Goal: Find specific page/section: Find specific page/section

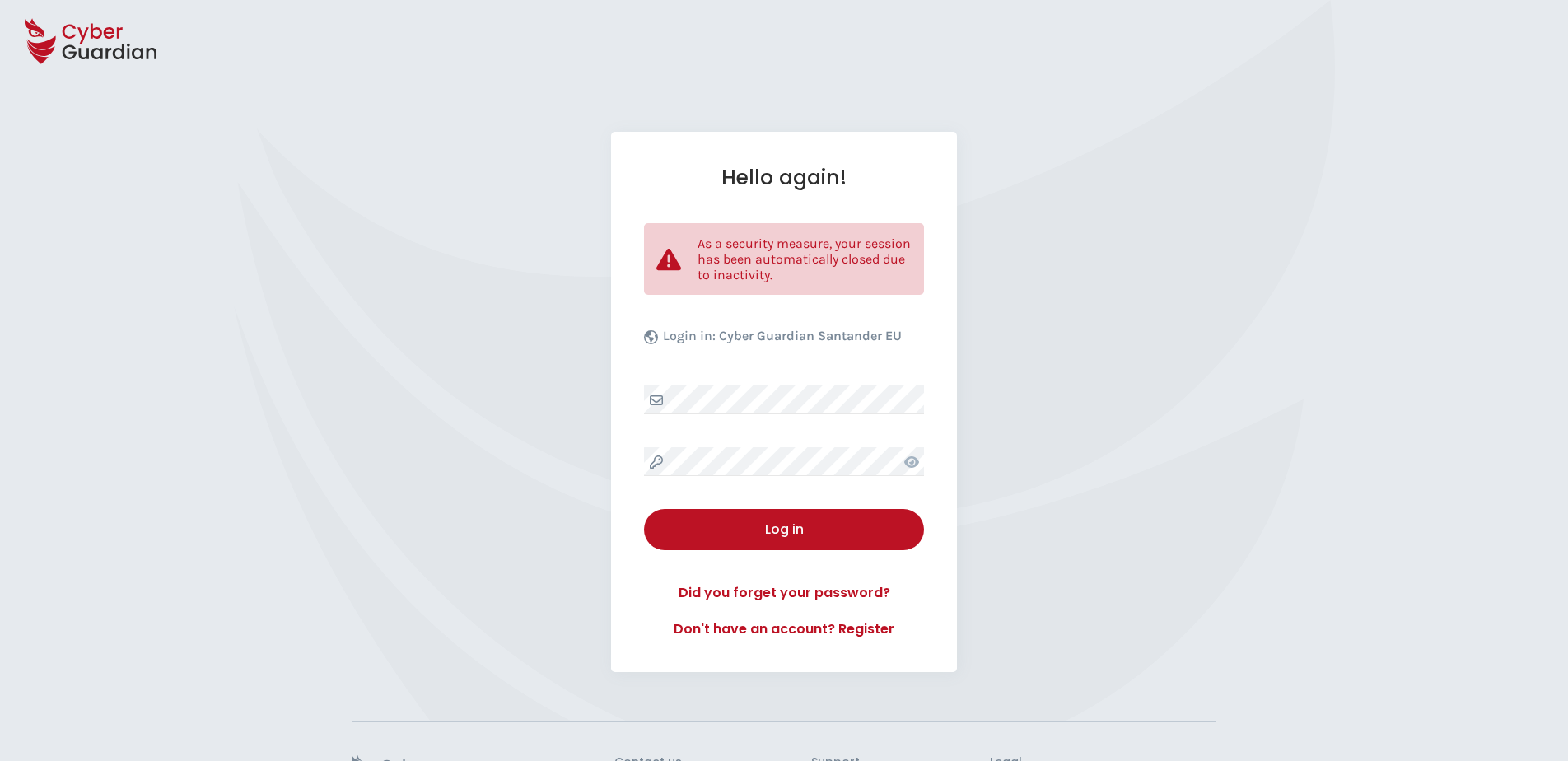
select select "English"
click at [777, 444] on div "Hello again! As a security measure, your session has been automatically closed …" at bounding box center [784, 402] width 346 height 540
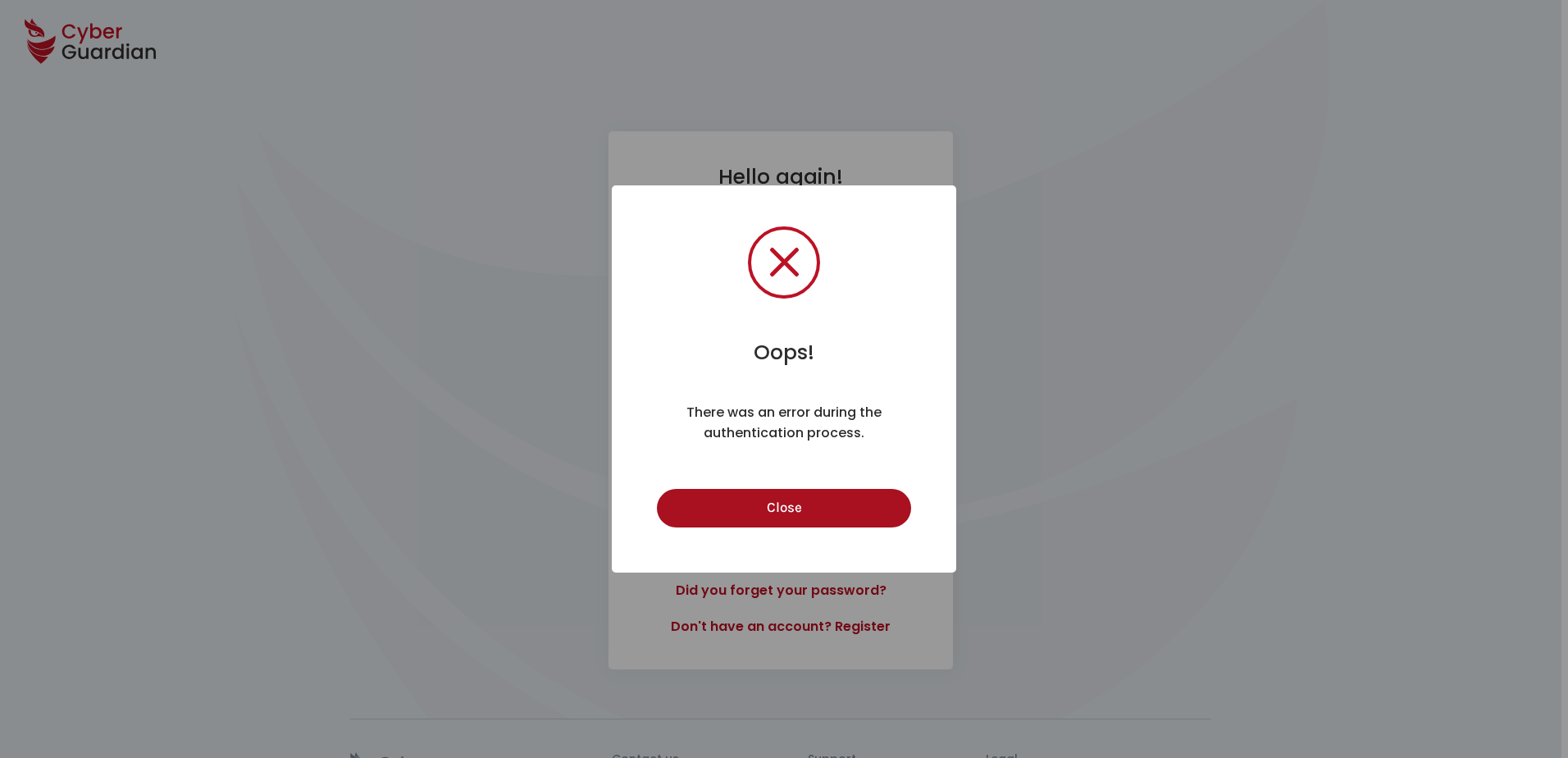
click at [854, 513] on button "Close" at bounding box center [783, 508] width 253 height 38
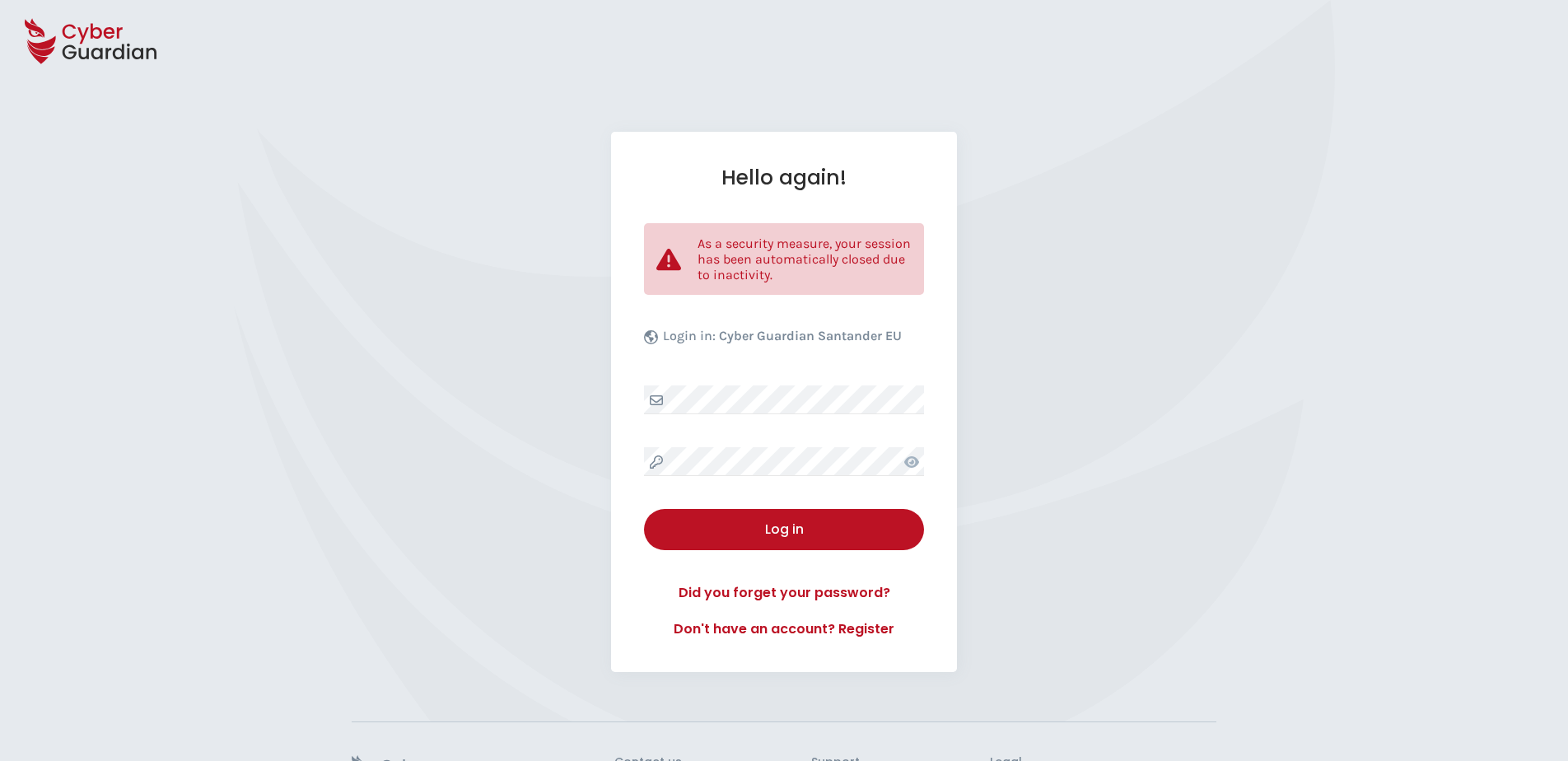
click at [777, 445] on div "Hello again! As a security measure, your session has been automatically closed …" at bounding box center [784, 402] width 346 height 540
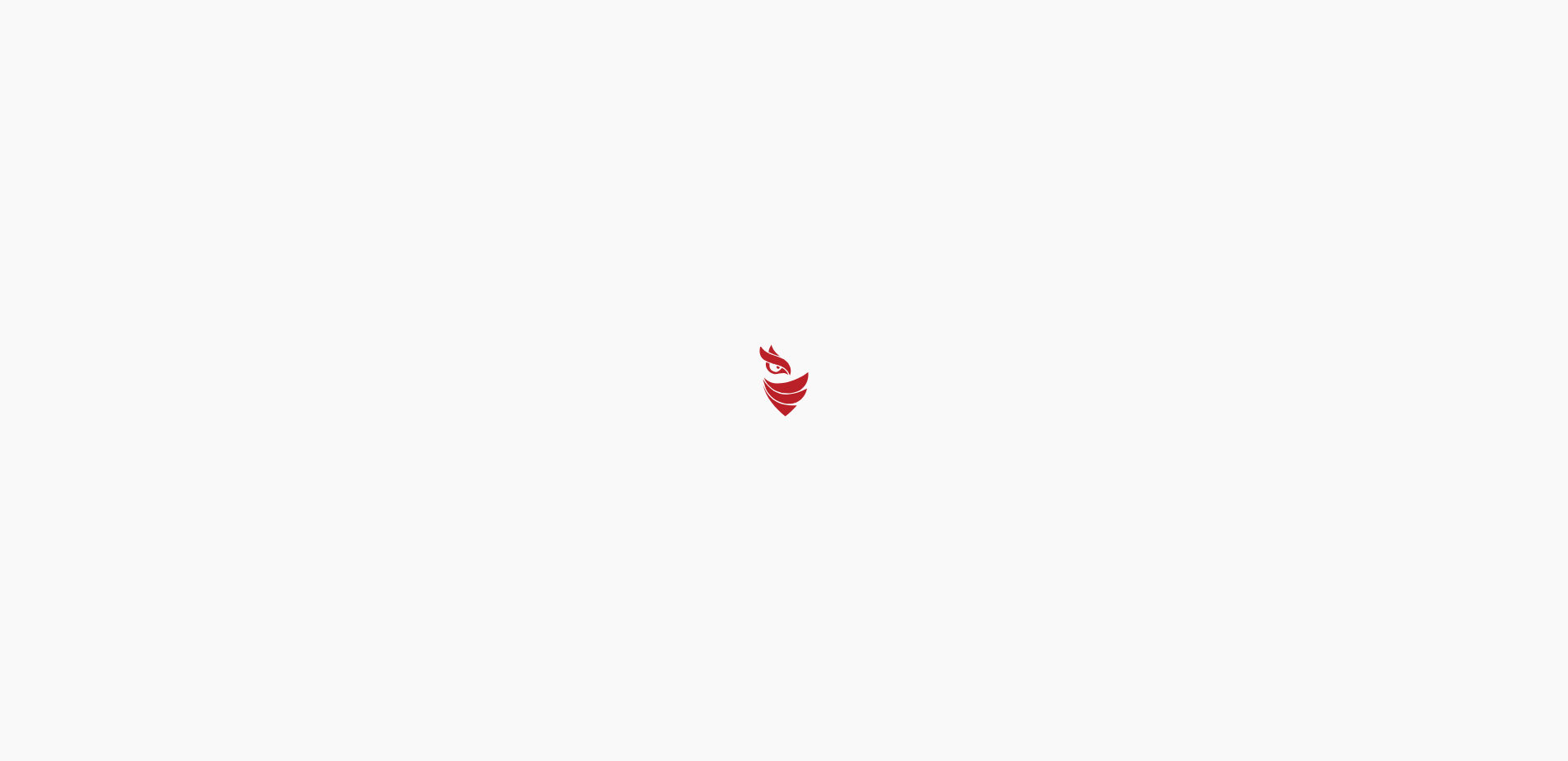
select select "English"
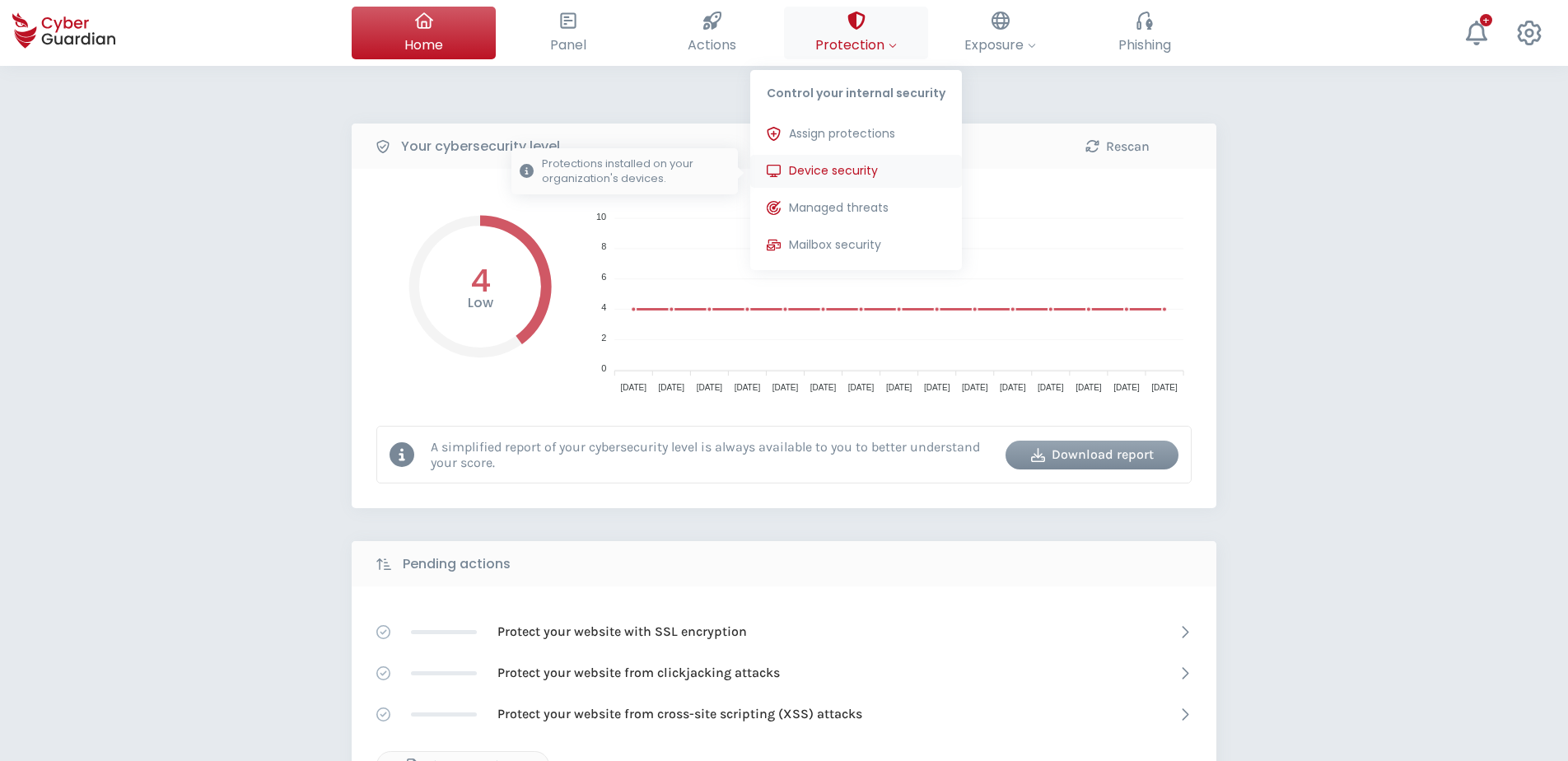
click at [834, 176] on span "Device security" at bounding box center [833, 171] width 89 height 18
